Goal: Navigation & Orientation: Find specific page/section

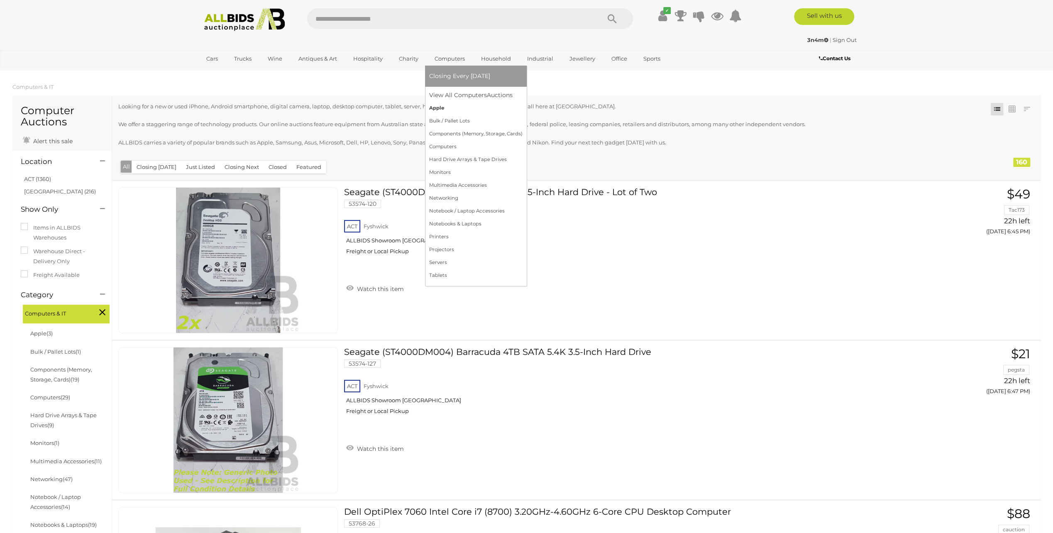
click at [445, 108] on link "Apple" at bounding box center [475, 108] width 93 height 13
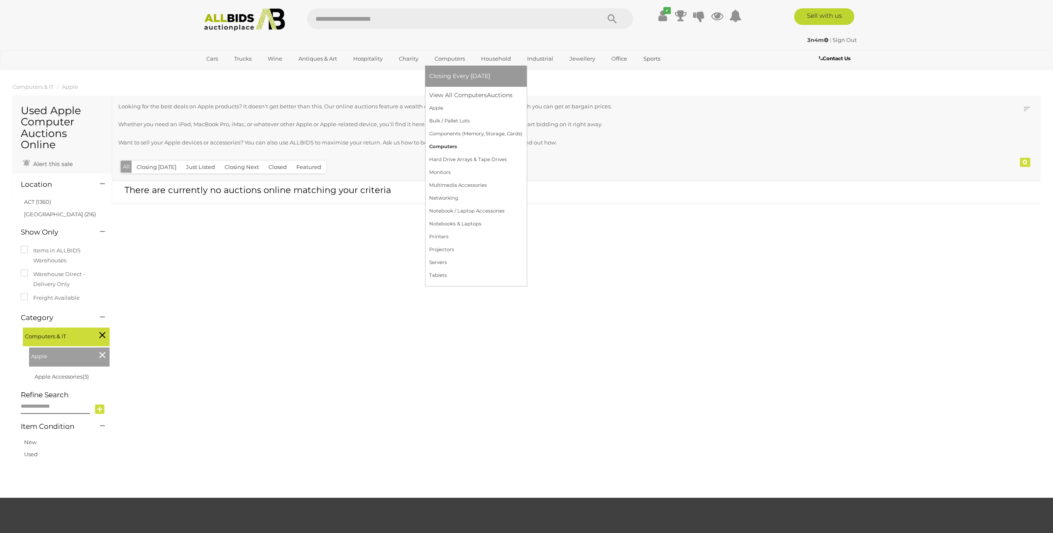
click at [445, 149] on link "Computers" at bounding box center [475, 146] width 93 height 13
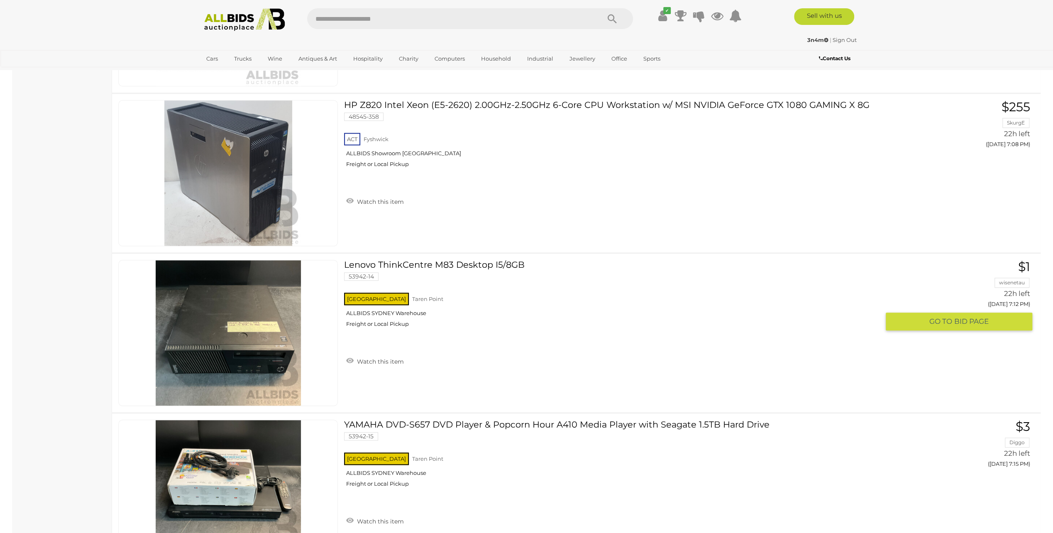
scroll to position [913, 0]
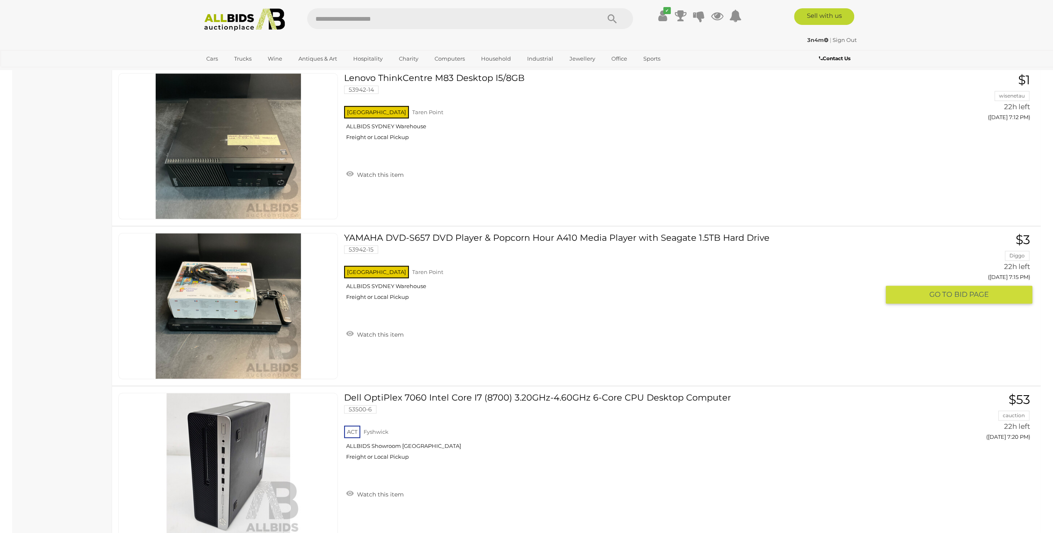
click at [512, 227] on div "YAMAHA DVD-S657 DVD Player & Popcorn Hour A410 Media Player with Seagate 1.5TB …" at bounding box center [576, 306] width 941 height 159
